Goal: Task Accomplishment & Management: Use online tool/utility

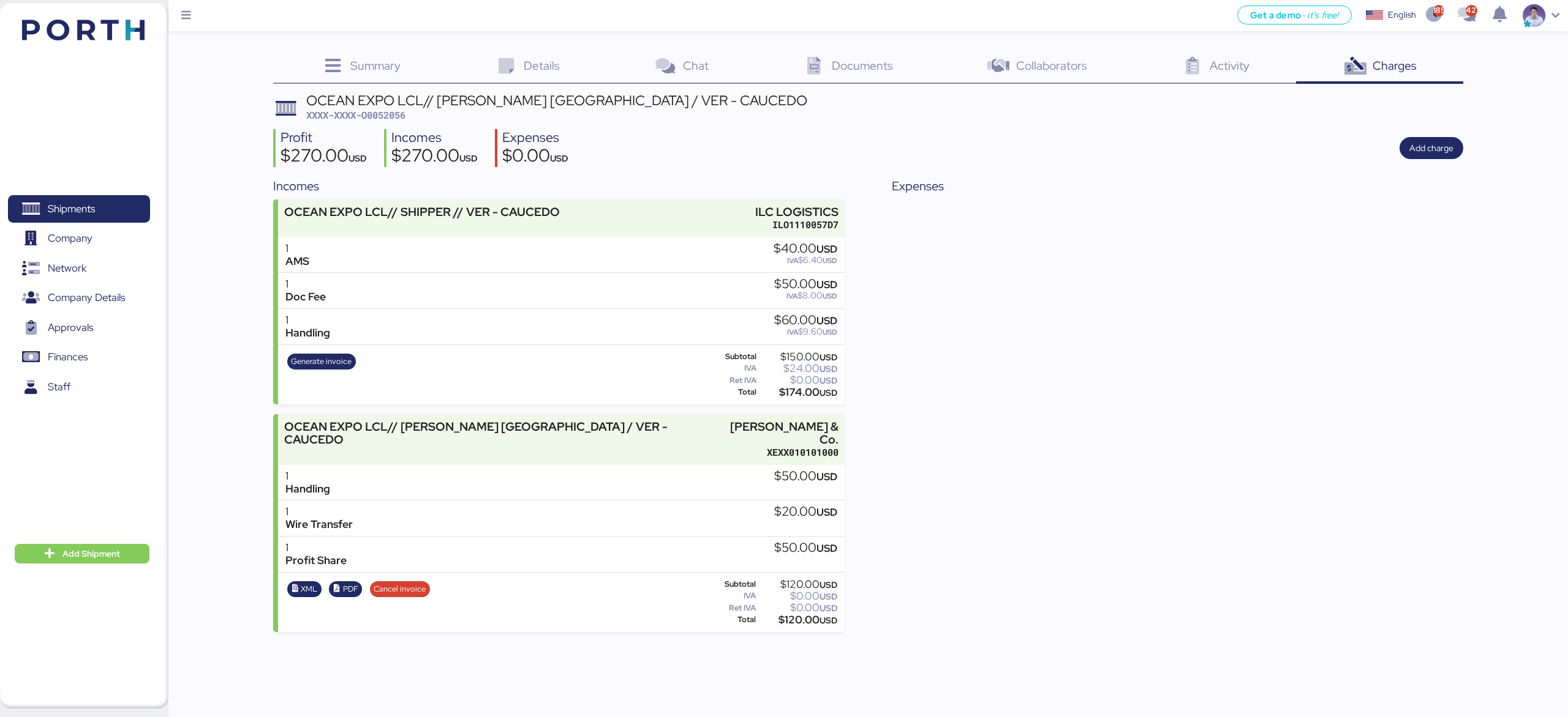
click at [1124, 422] on div "Expenses" at bounding box center [1177, 404] width 571 height 455
click at [324, 362] on span "Generate invoice" at bounding box center [321, 361] width 60 height 14
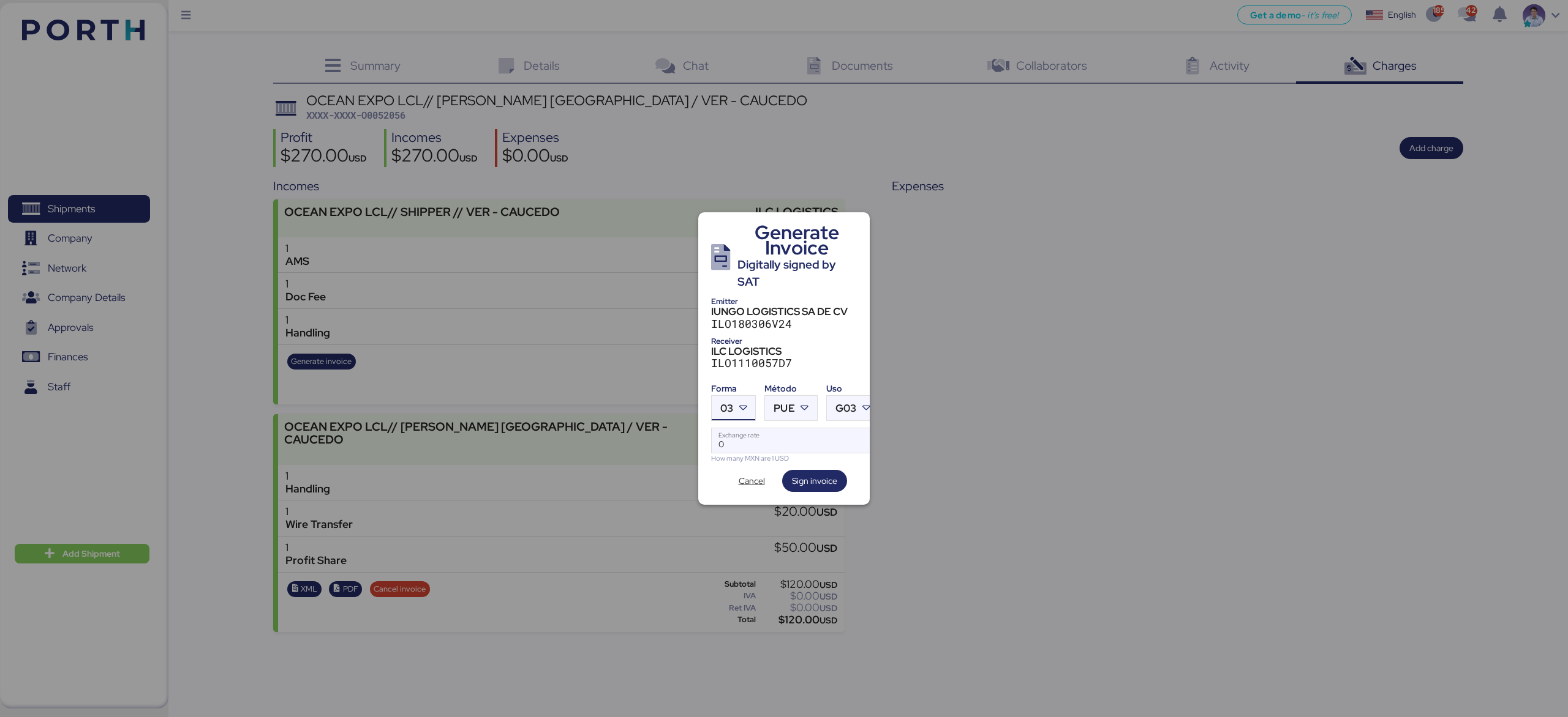
click at [753, 403] on div at bounding box center [744, 408] width 22 height 24
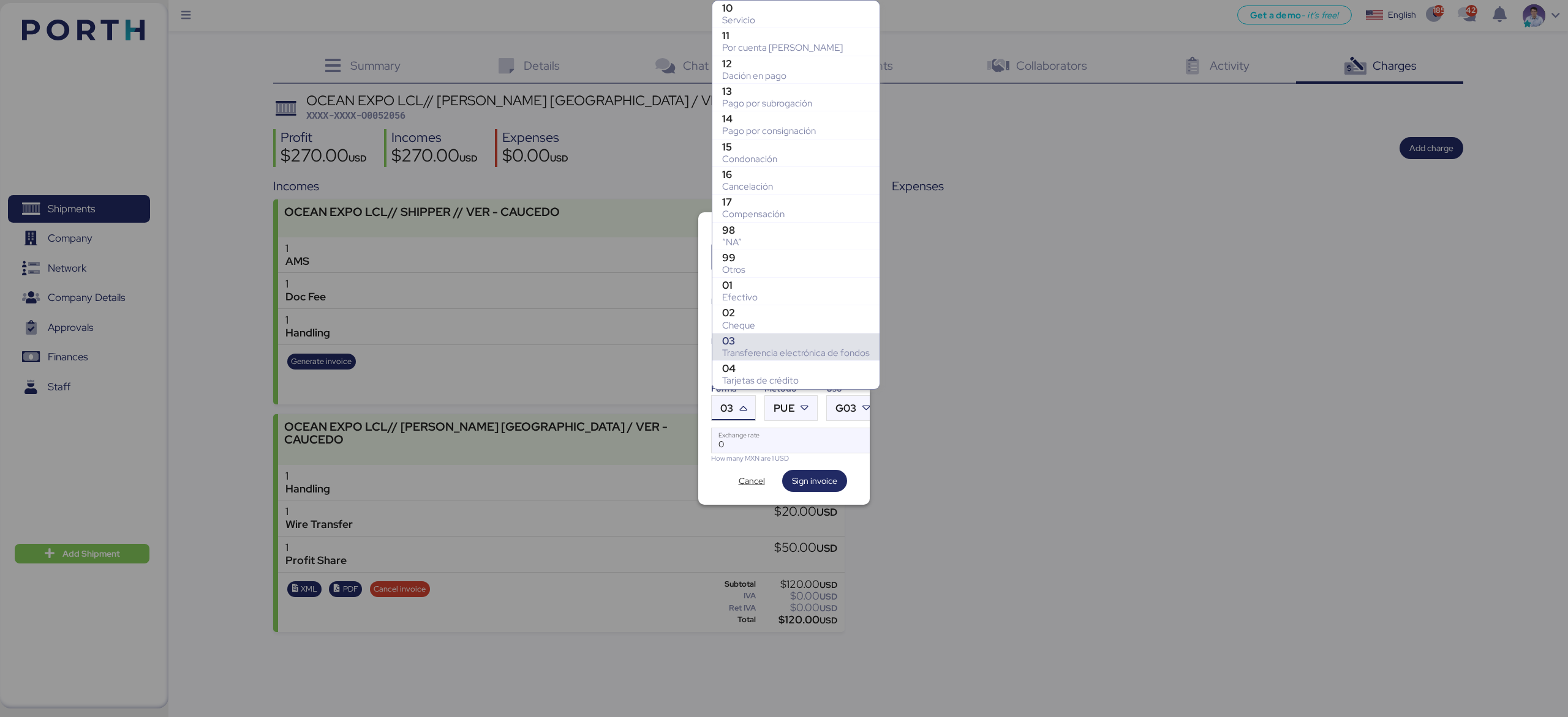
scroll to position [143, 0]
click at [748, 126] on div "Otros" at bounding box center [795, 132] width 147 height 12
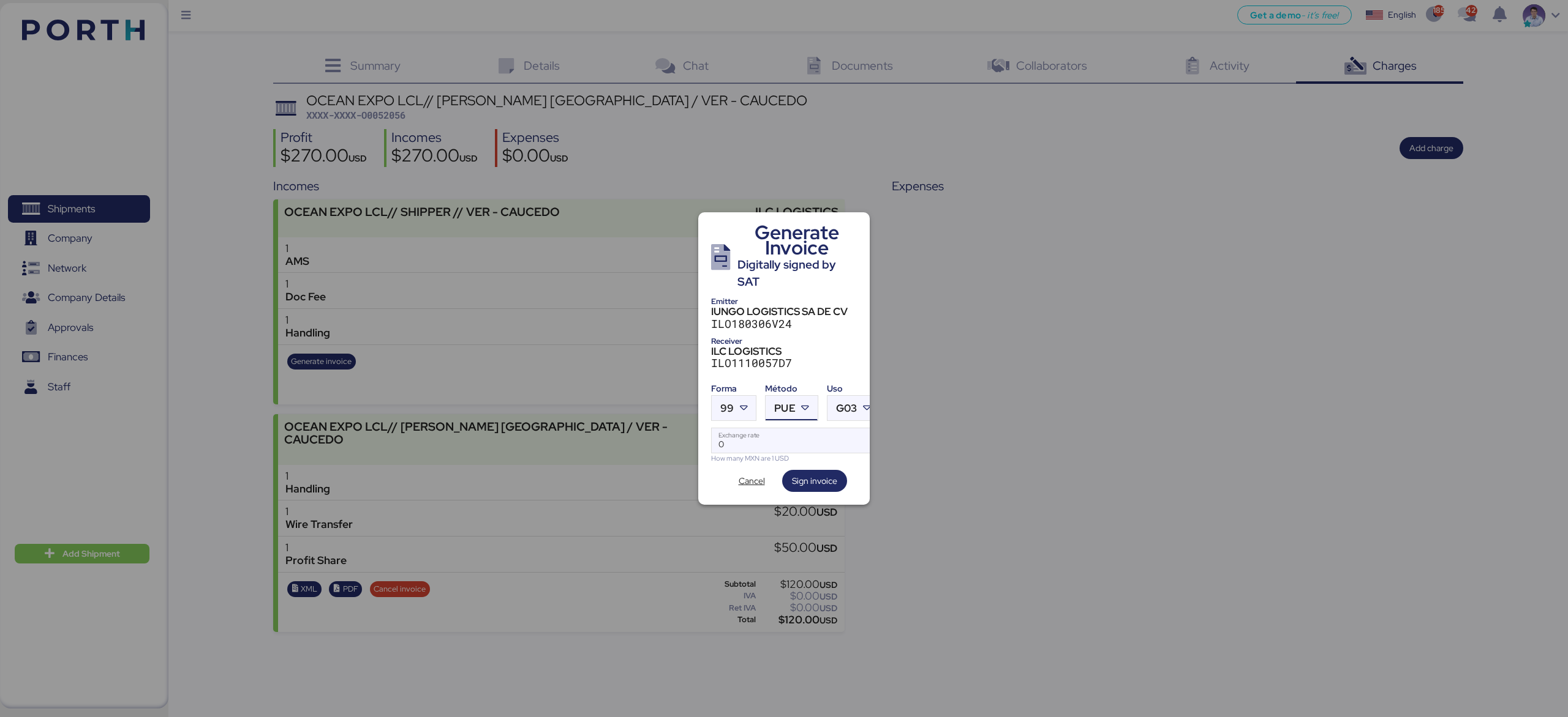
click at [806, 396] on div at bounding box center [806, 408] width 22 height 24
click at [803, 458] on div "Pago en parcialidades o diferido" at bounding box center [842, 462] width 132 height 12
click at [816, 428] on input "Exchange rate" at bounding box center [795, 440] width 167 height 24
type input "18"
type input "18.8"
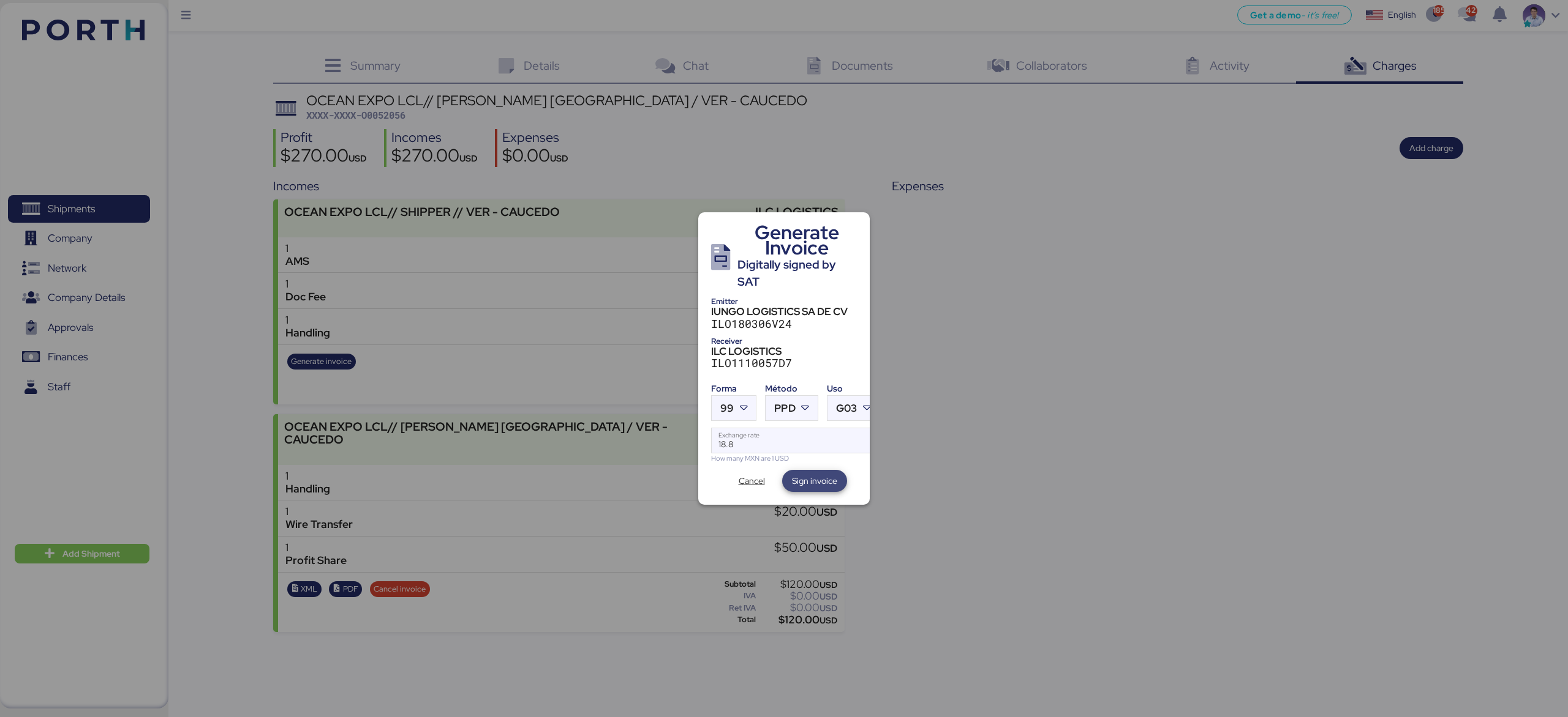
click at [814, 478] on span "Sign invoice" at bounding box center [815, 481] width 45 height 15
click at [744, 478] on span "Cancel" at bounding box center [752, 481] width 26 height 15
